Goal: Navigation & Orientation: Find specific page/section

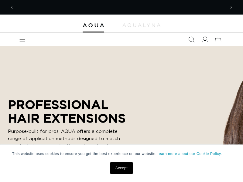
scroll to position [0, 211]
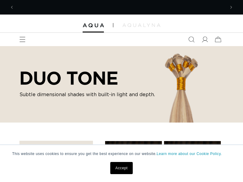
scroll to position [0, 422]
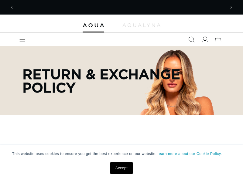
scroll to position [0, 422]
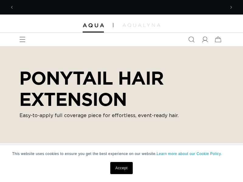
scroll to position [0, 422]
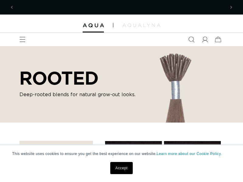
scroll to position [0, 422]
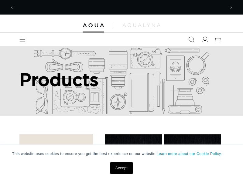
scroll to position [0, 211]
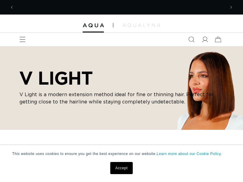
scroll to position [0, 422]
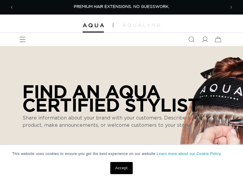
select select "m"
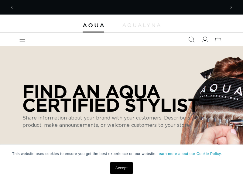
scroll to position [0, 211]
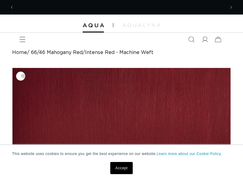
scroll to position [0, 211]
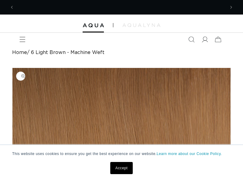
scroll to position [0, 211]
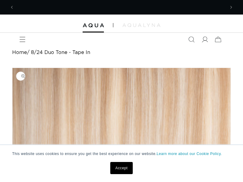
scroll to position [0, 422]
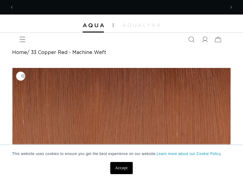
scroll to position [0, 422]
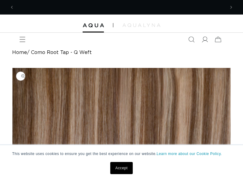
scroll to position [0, 211]
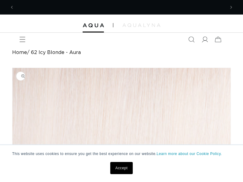
scroll to position [0, 211]
